Goal: Task Accomplishment & Management: Manage account settings

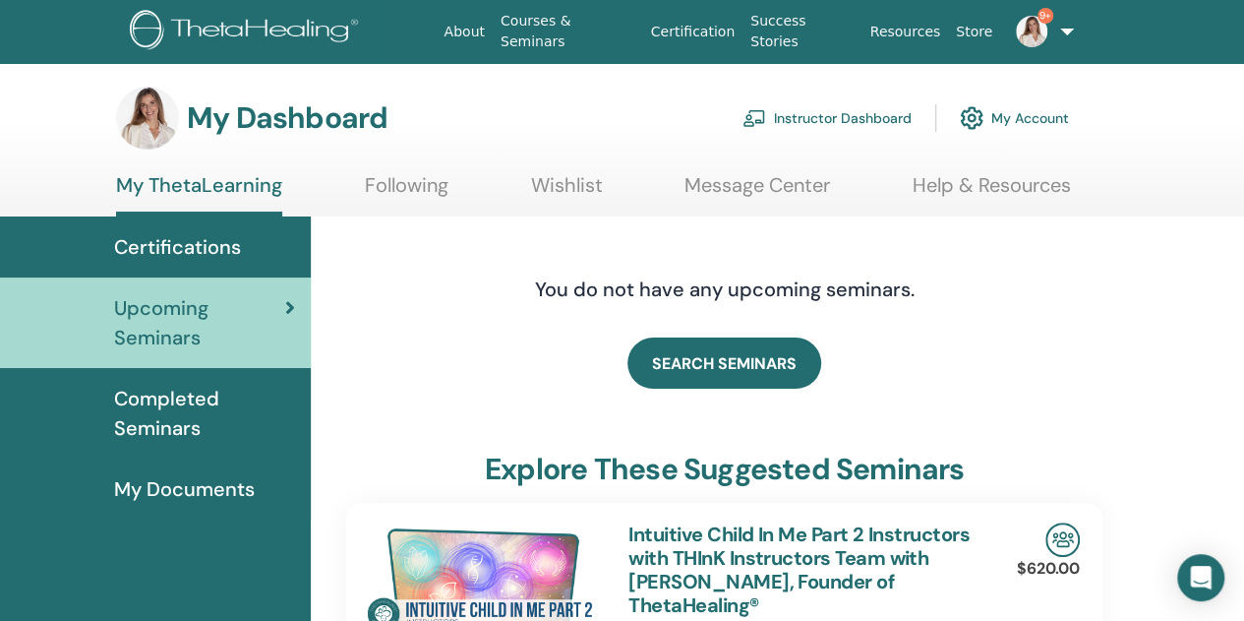
click at [842, 110] on link "Instructor Dashboard" at bounding box center [826, 117] width 169 height 43
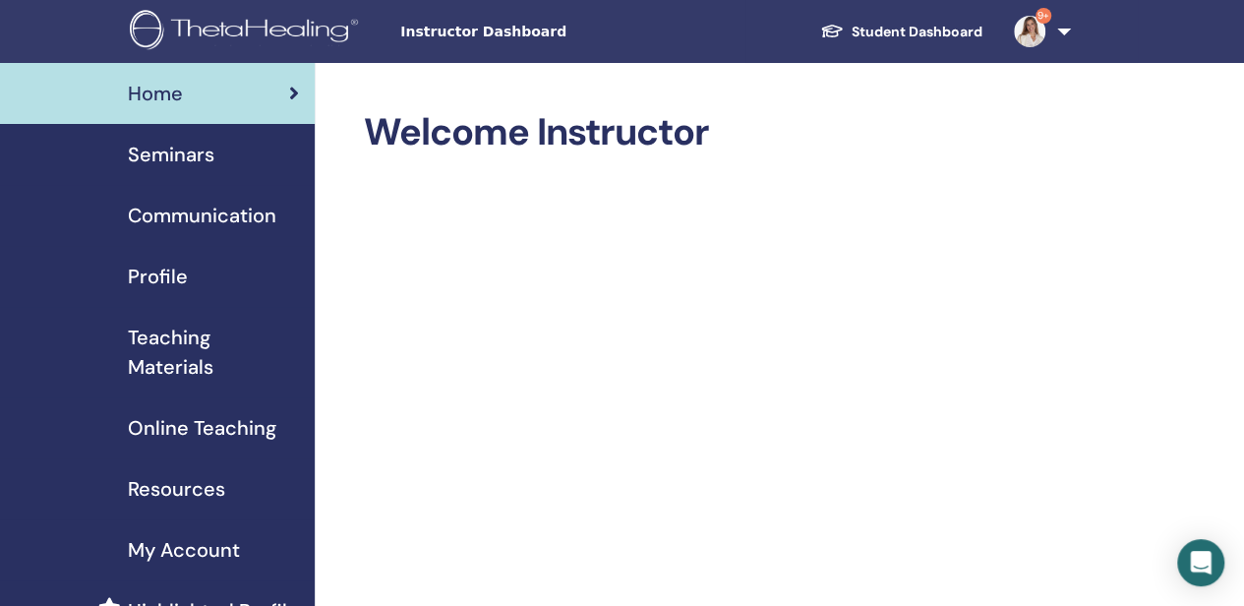
click at [173, 152] on span "Seminars" at bounding box center [171, 155] width 87 height 30
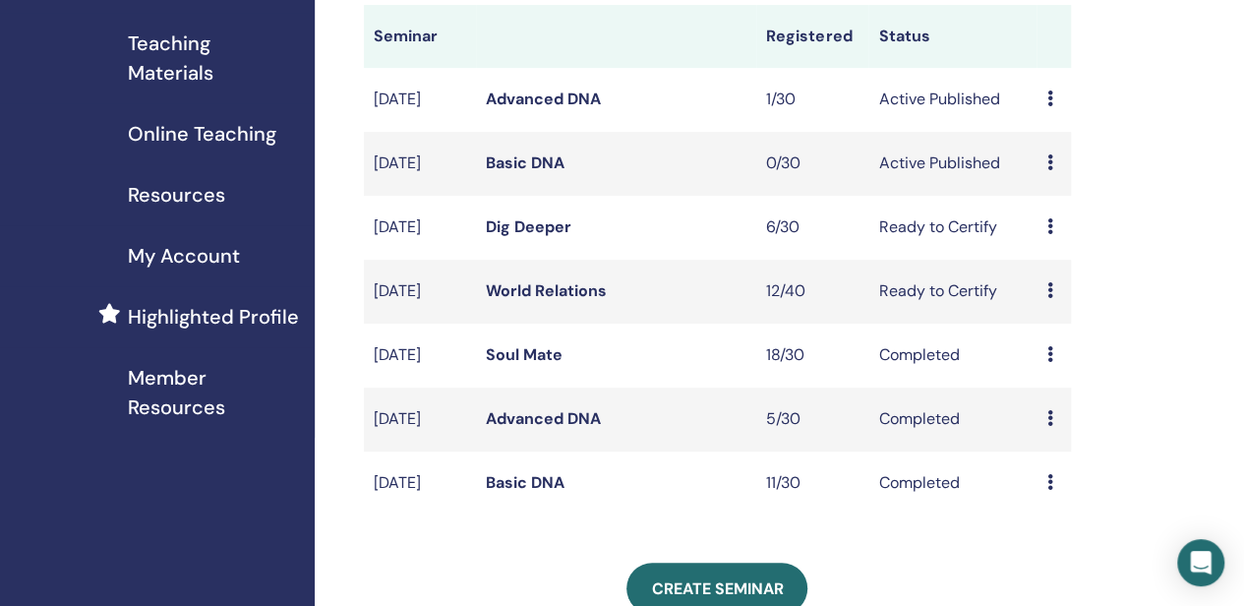
scroll to position [295, 0]
click at [504, 236] on link "Dig Deeper" at bounding box center [529, 225] width 86 height 21
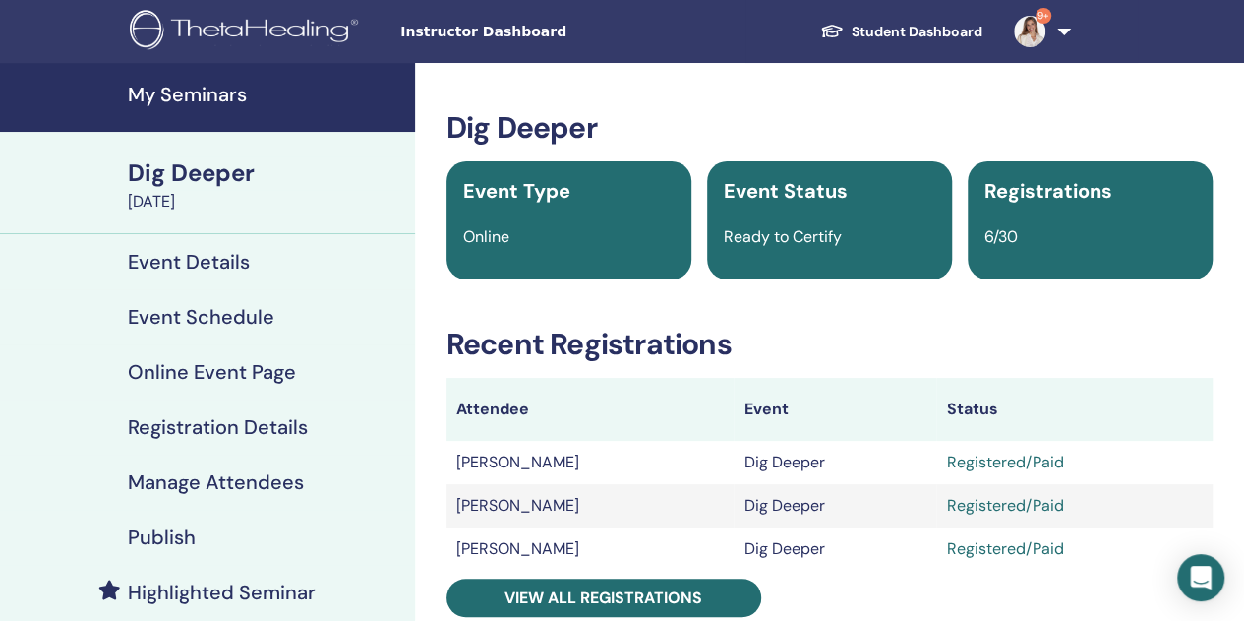
click at [239, 480] on h4 "Manage Attendees" at bounding box center [216, 482] width 176 height 24
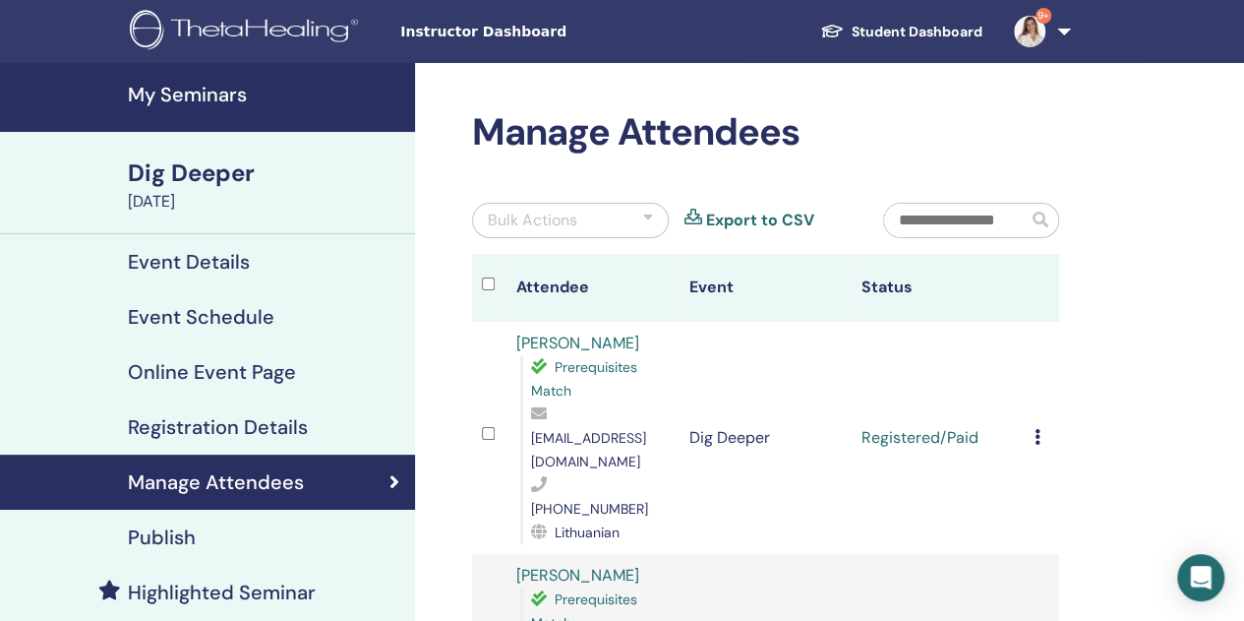
click at [494, 278] on div at bounding box center [494, 287] width 25 height 29
click at [646, 223] on div at bounding box center [648, 220] width 10 height 24
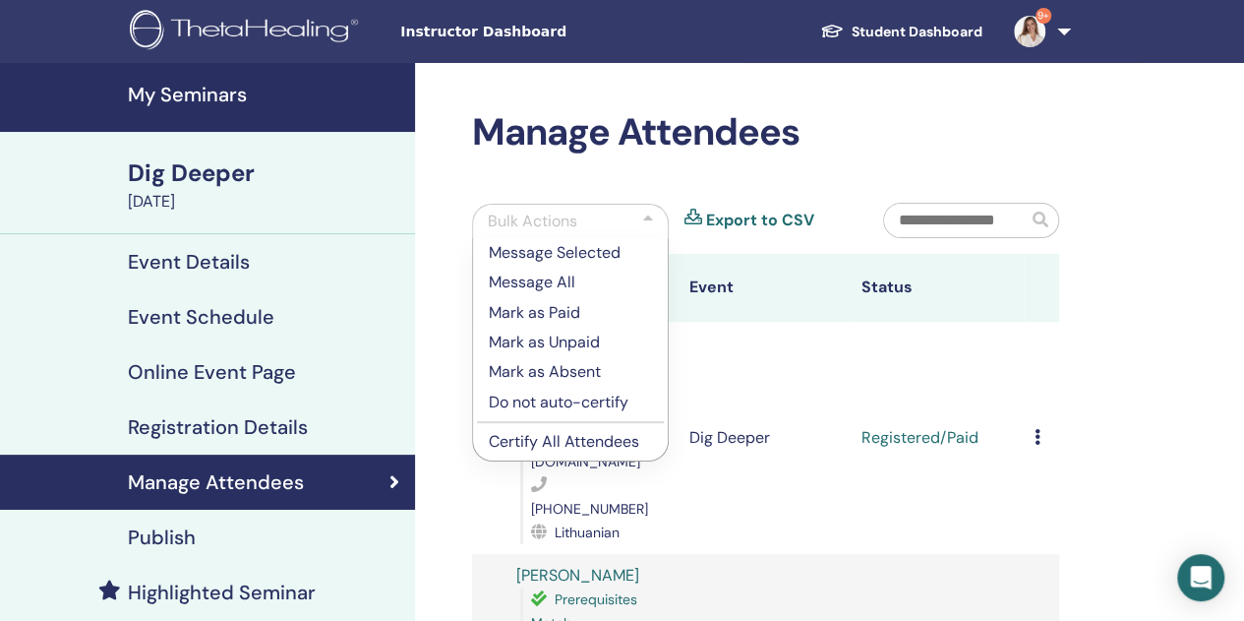
click at [539, 440] on p "Certify All Attendees" at bounding box center [570, 442] width 163 height 24
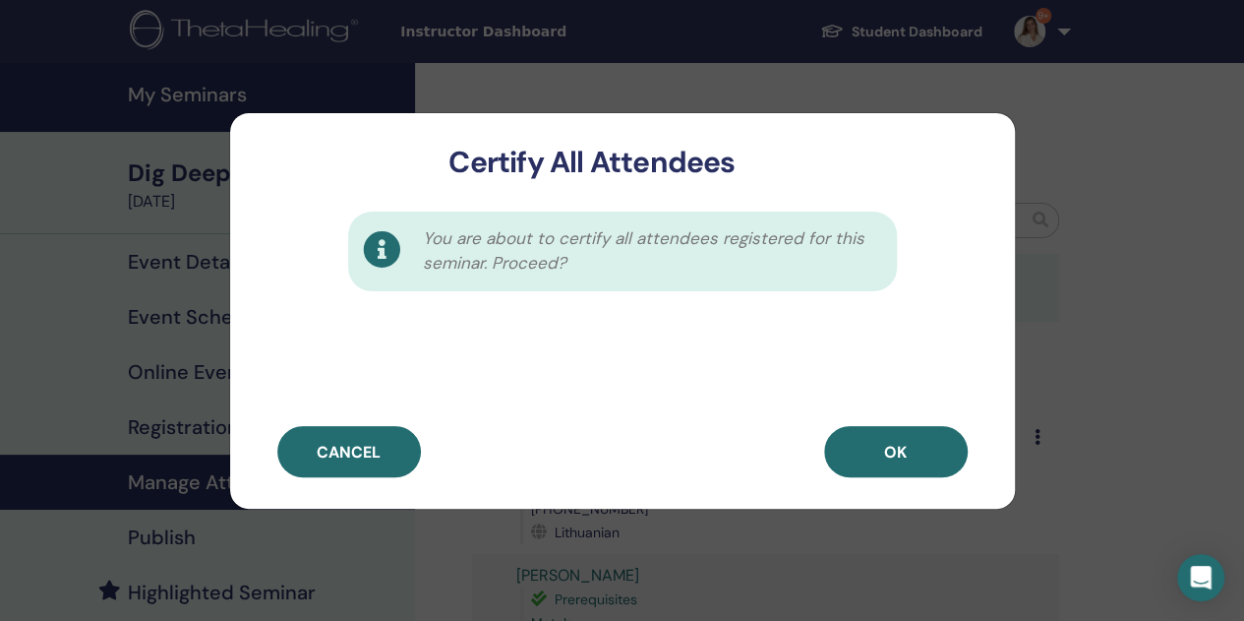
click at [932, 449] on button "OK" at bounding box center [896, 451] width 144 height 51
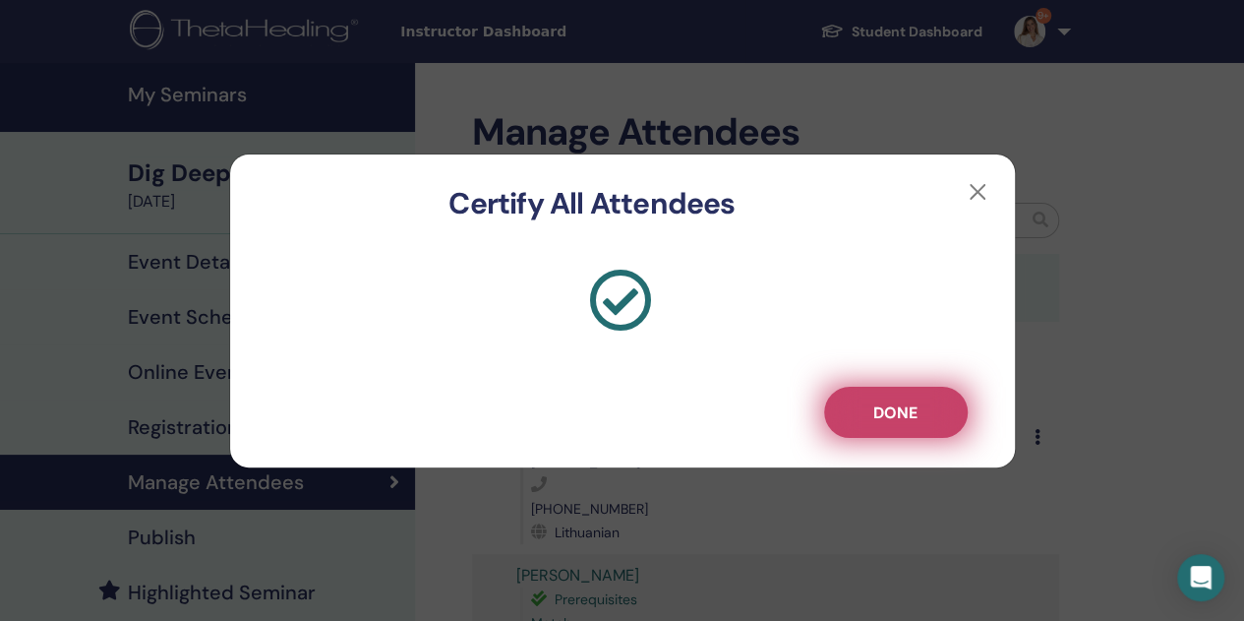
click at [903, 422] on span "Done" at bounding box center [895, 412] width 44 height 21
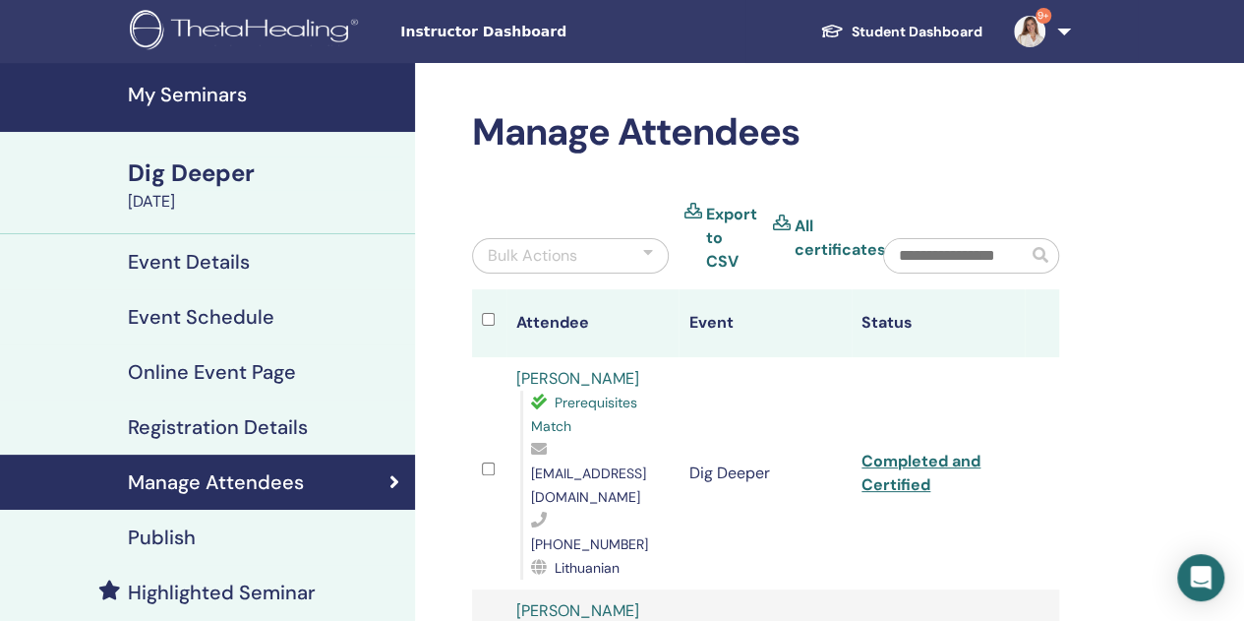
click at [197, 94] on h4 "My Seminars" at bounding box center [265, 95] width 275 height 24
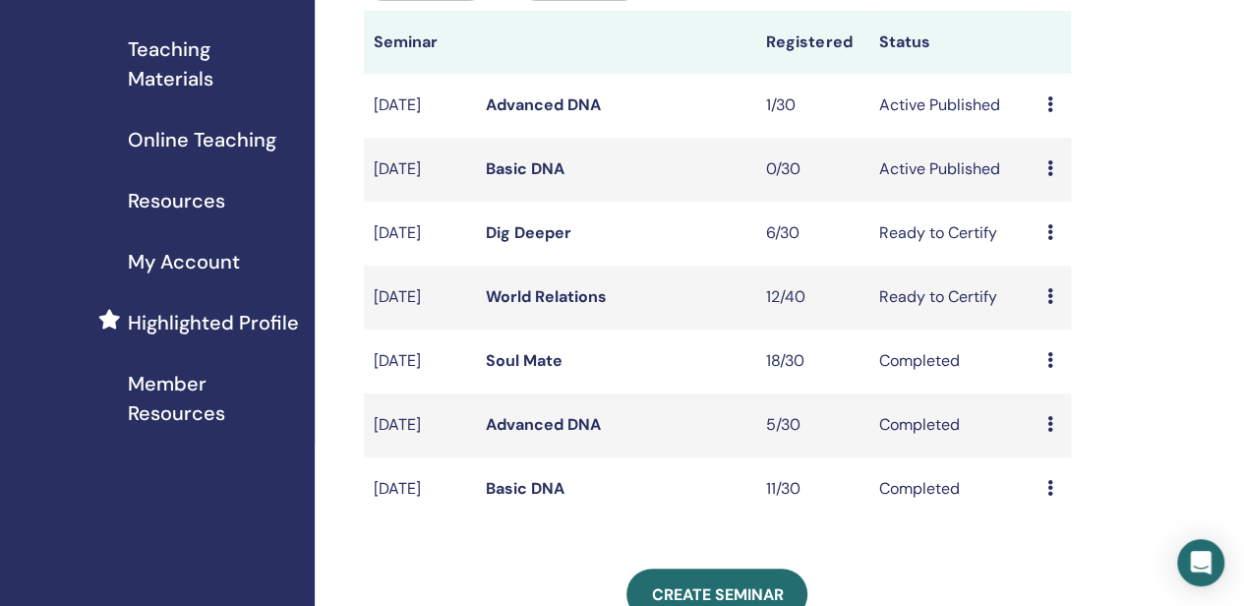
scroll to position [197, 0]
